Goal: Information Seeking & Learning: Learn about a topic

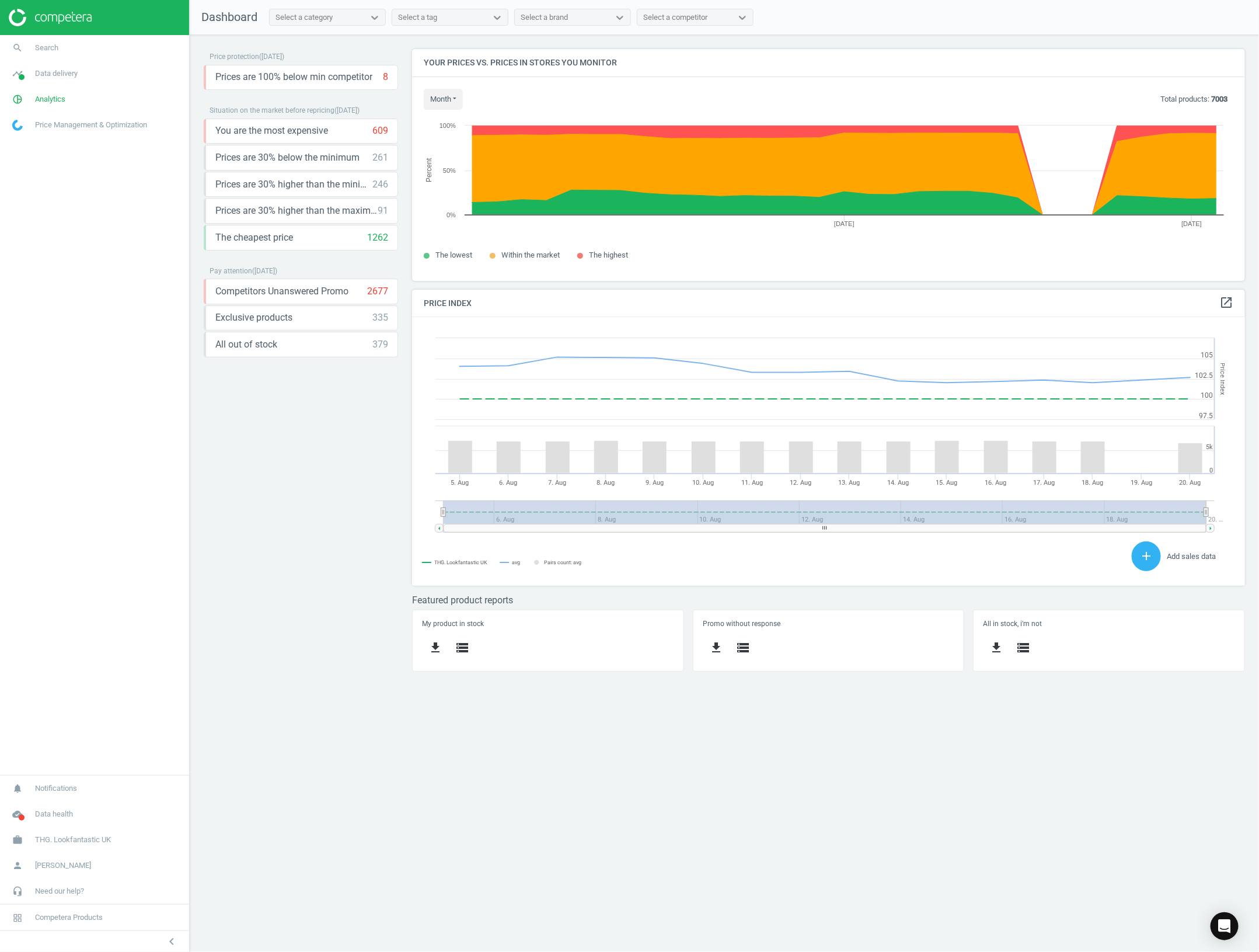
scroll to position [291, 856]
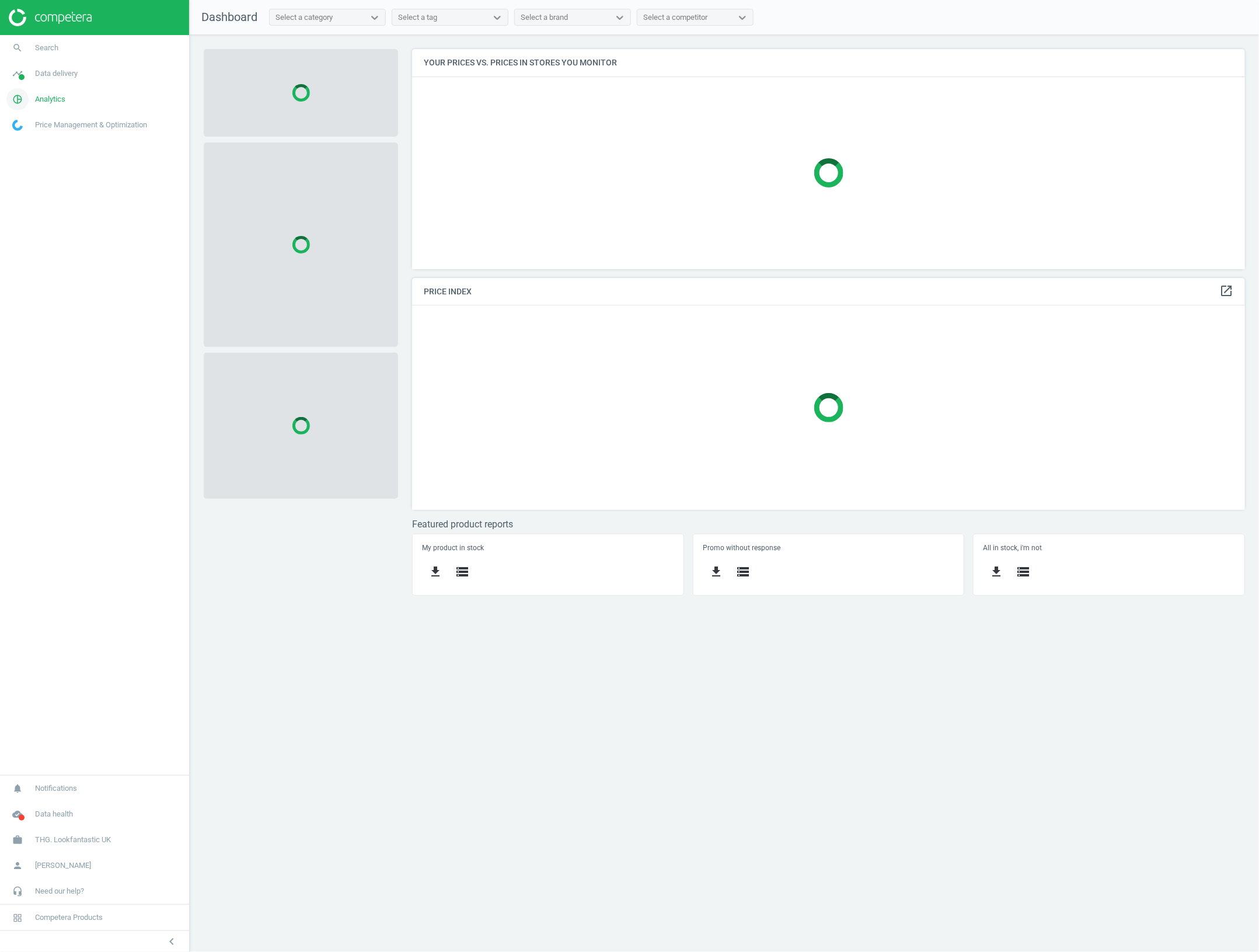
scroll to position [243, 856]
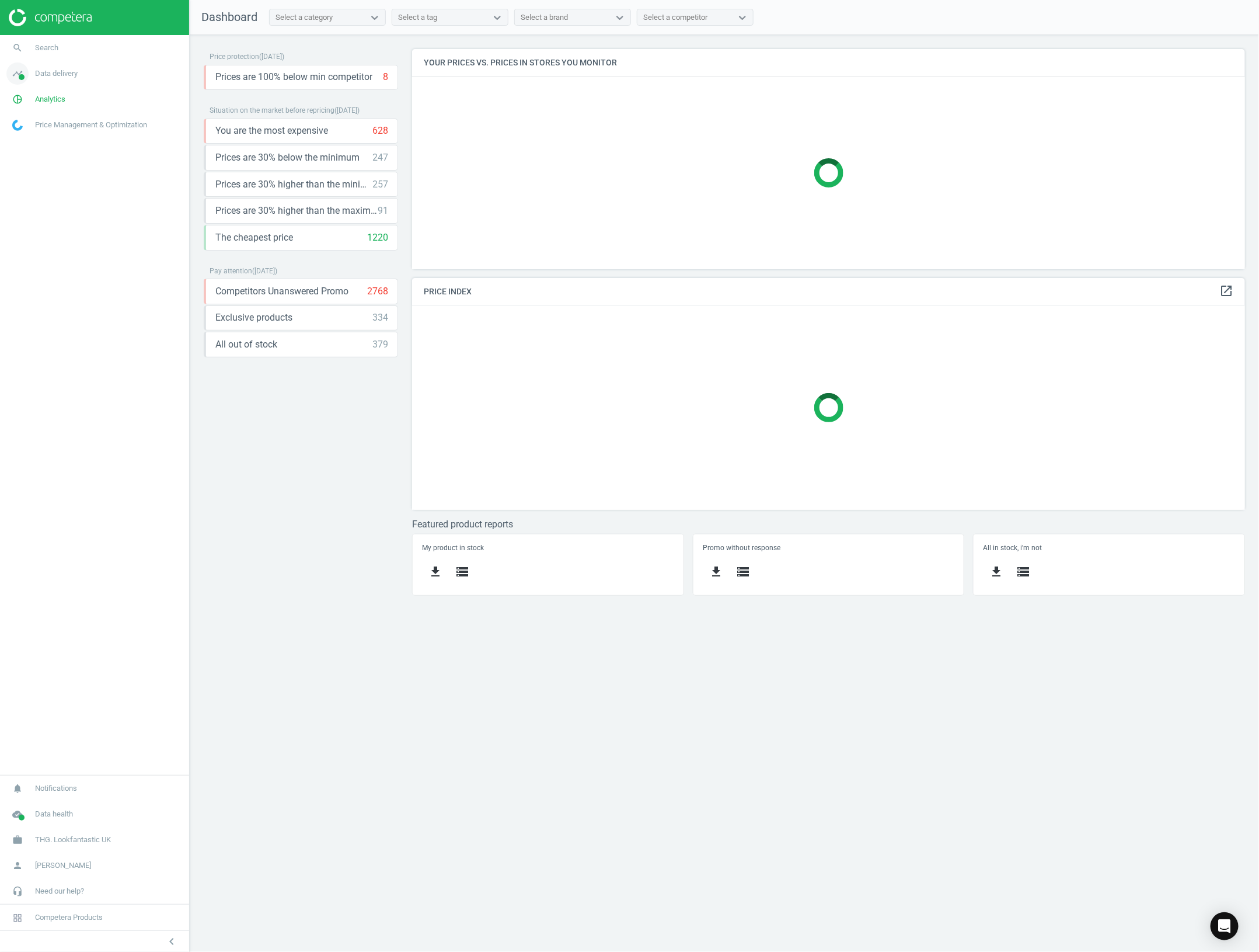
click at [69, 72] on span "Data delivery" at bounding box center [56, 73] width 43 height 10
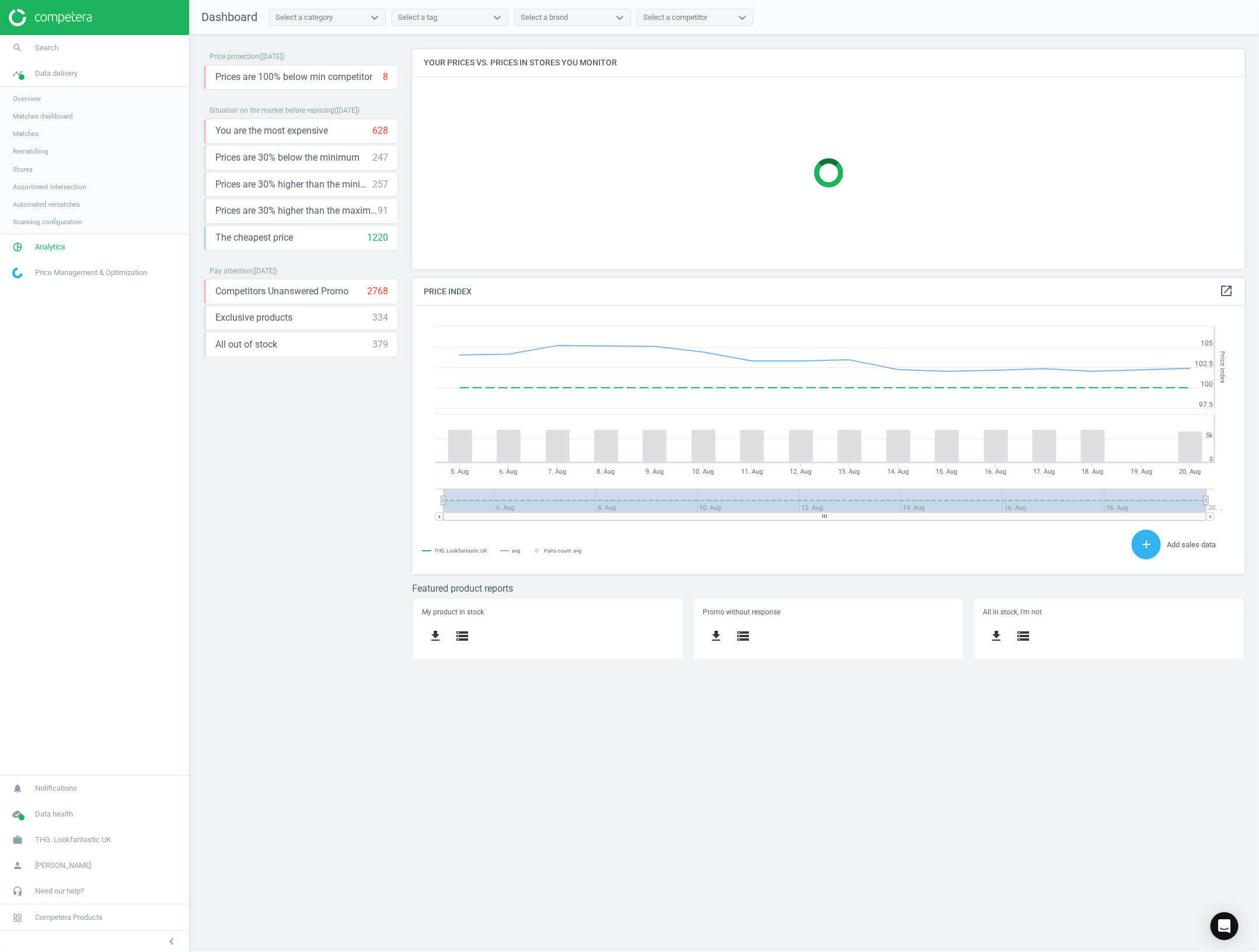
scroll to position [255, 856]
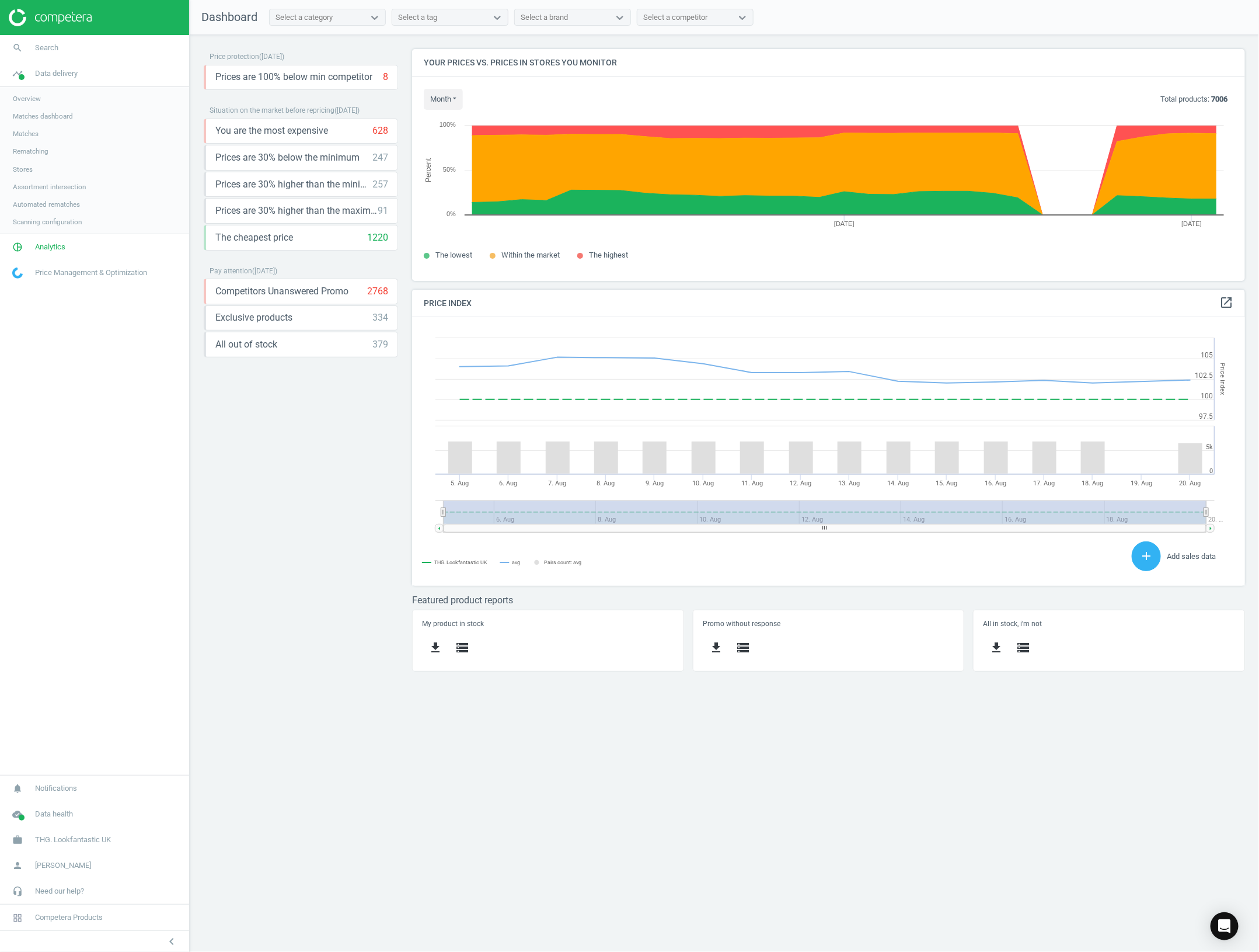
click at [48, 94] on link "Overview" at bounding box center [94, 98] width 189 height 17
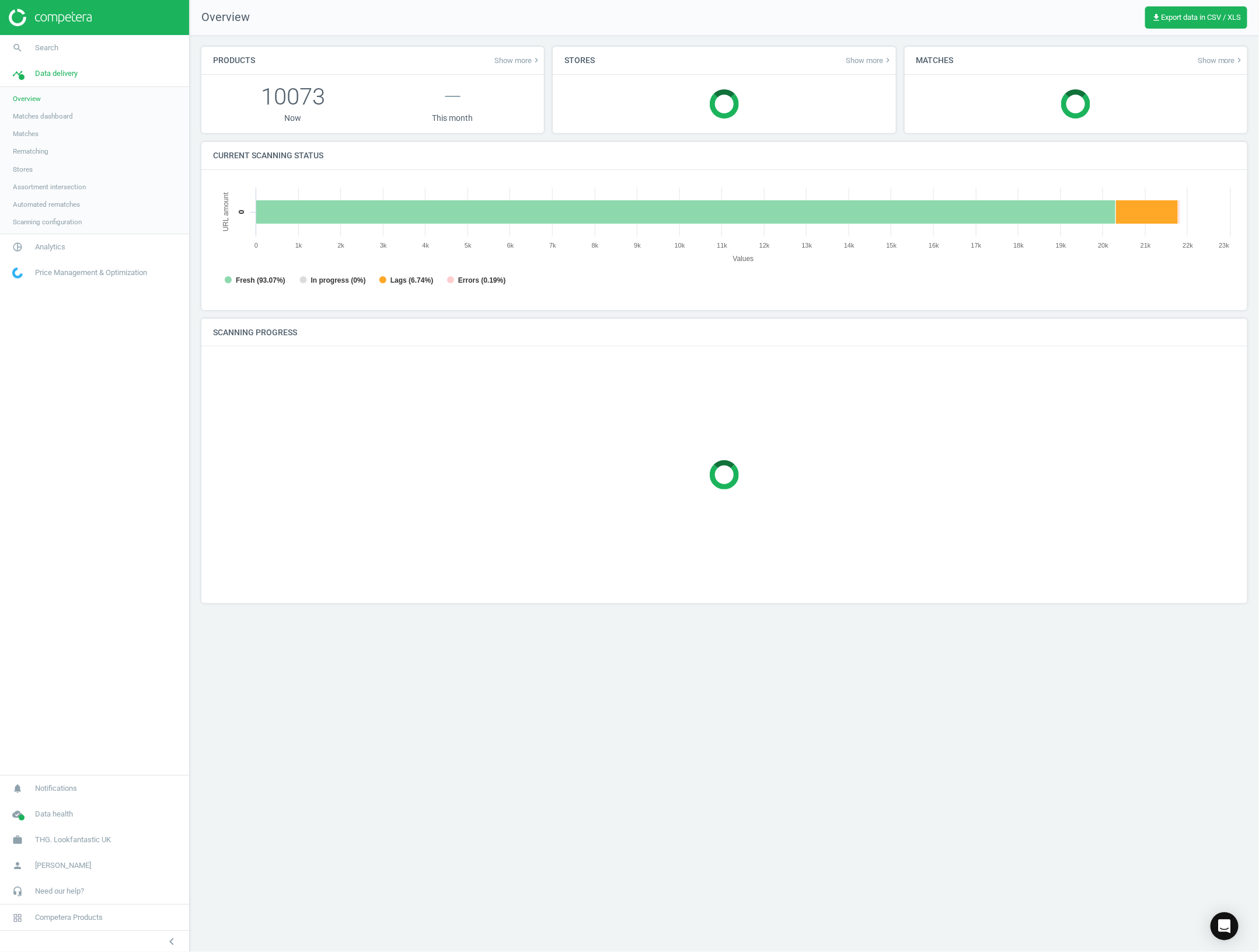
scroll to position [256, 1045]
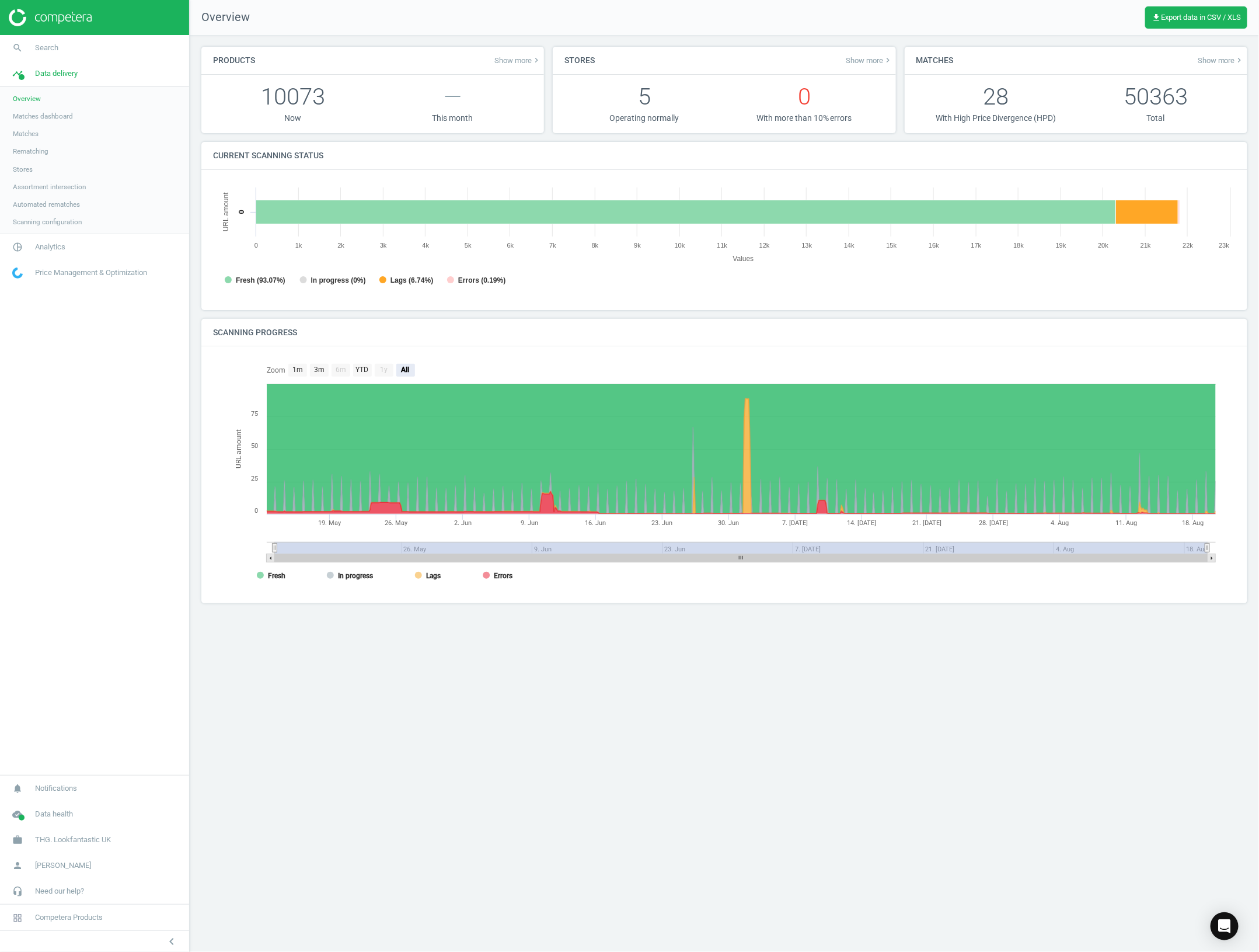
drag, startPoint x: 278, startPoint y: 544, endPoint x: 314, endPoint y: 465, distance: 86.8
click at [732, 561] on icon "Created with Highstock 6.2.0 URL amount 19. May 26. May 2. Jun 9. Jun 16. Jun 2…" at bounding box center [725, 474] width 994 height 234
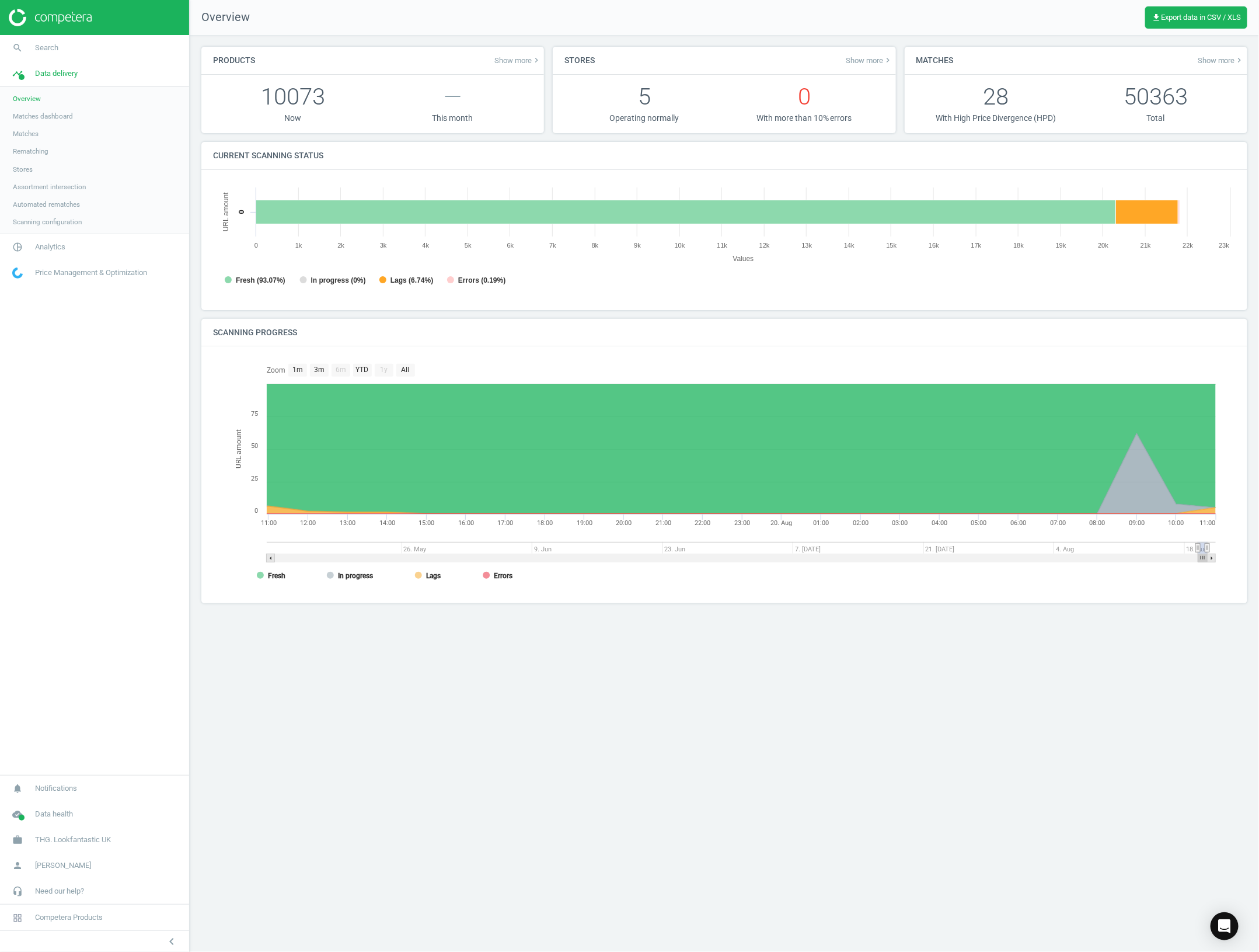
drag, startPoint x: 275, startPoint y: 550, endPoint x: 1198, endPoint y: 528, distance: 923.3
click at [1198, 528] on icon "Created with Highstock 6.2.0 URL amount 20. Aug 12:00 18:00 06:00 14:00 16:00 2…" at bounding box center [725, 474] width 994 height 234
click at [823, 677] on div "Products Show more keyboard_arrow_right 10073 Now — This month Stores Show more…" at bounding box center [724, 493] width 1069 height 917
